Goal: Answer question/provide support: Share knowledge or assist other users

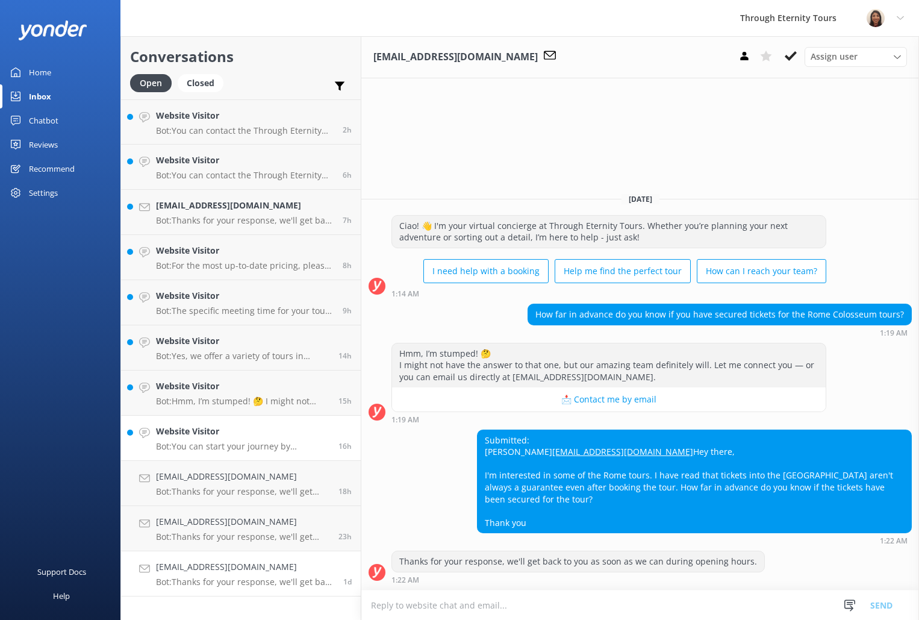
click at [202, 452] on link "Website Visitor Bot: You can start your journey by browsing our tours in [GEOGR…" at bounding box center [241, 437] width 240 height 45
